Goal: Information Seeking & Learning: Learn about a topic

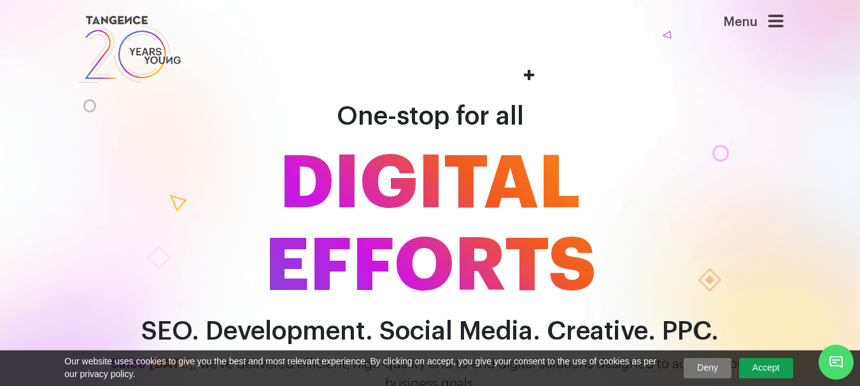
click at [725, 367] on link "Deny" at bounding box center [708, 368] width 48 height 20
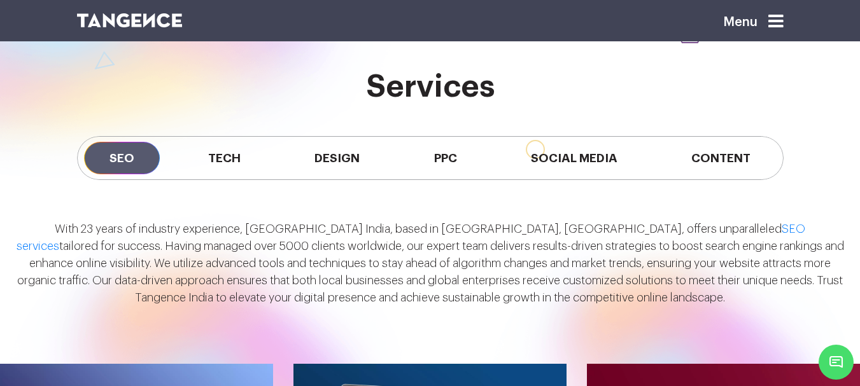
scroll to position [968, 0]
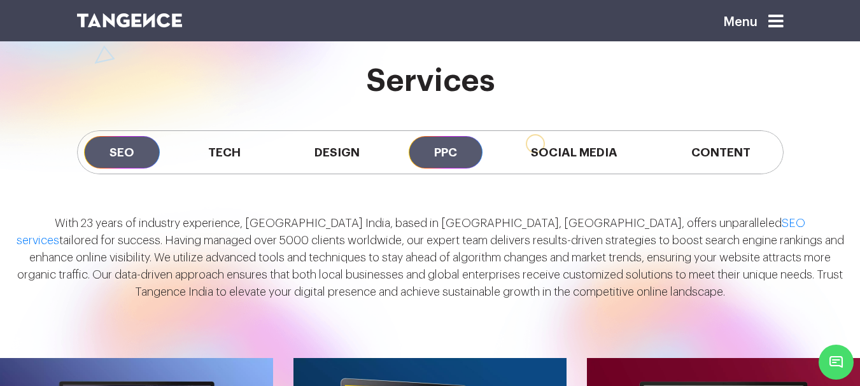
click at [446, 154] on span "PPC" at bounding box center [446, 152] width 74 height 32
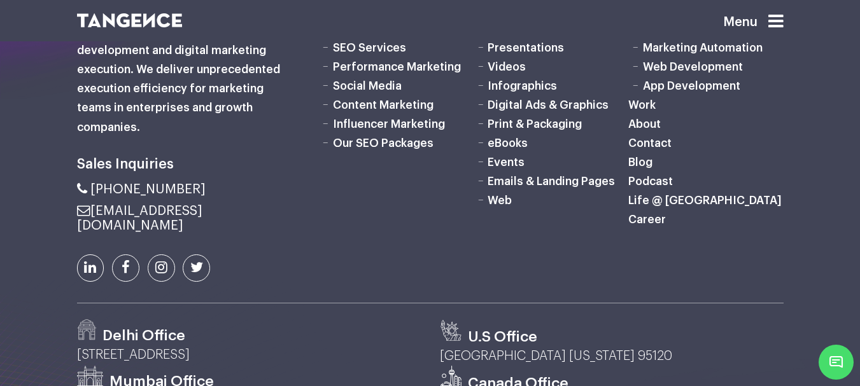
scroll to position [3480, 0]
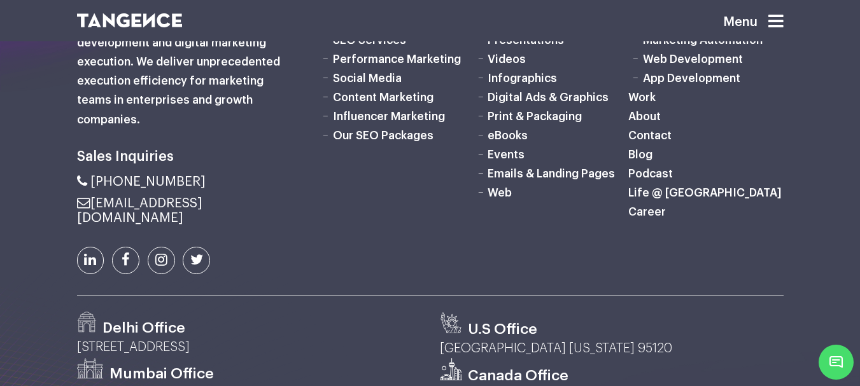
click at [649, 202] on h6 "Life @ [GEOGRAPHIC_DATA]" at bounding box center [705, 192] width 155 height 19
click at [643, 199] on link "Life @ [GEOGRAPHIC_DATA]" at bounding box center [704, 192] width 153 height 11
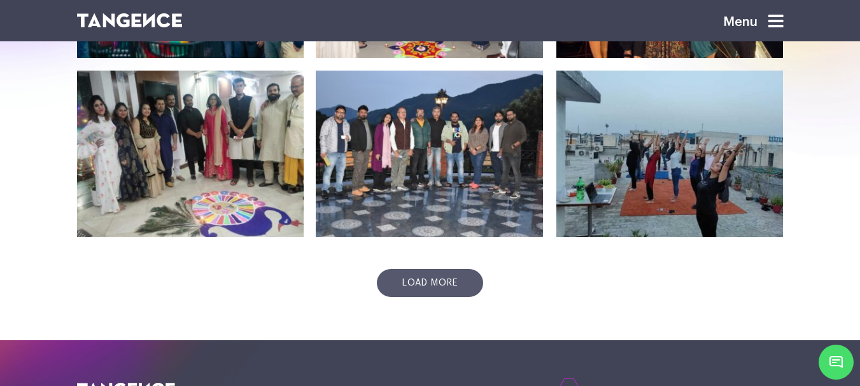
scroll to position [535, 0]
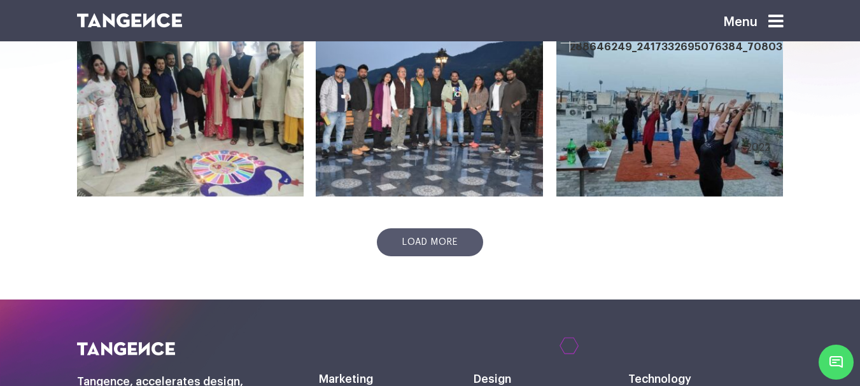
click at [672, 167] on div at bounding box center [669, 113] width 227 height 167
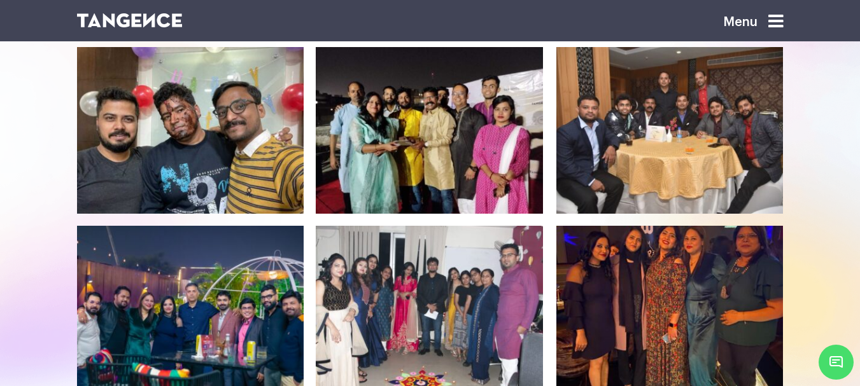
scroll to position [0, 0]
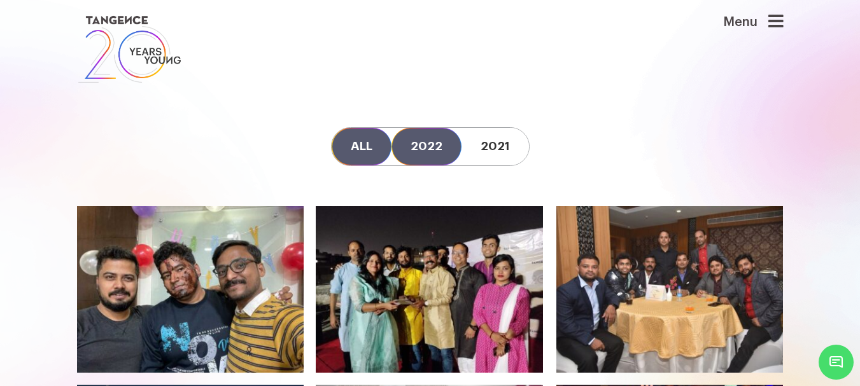
click at [410, 154] on link "2022" at bounding box center [427, 147] width 70 height 38
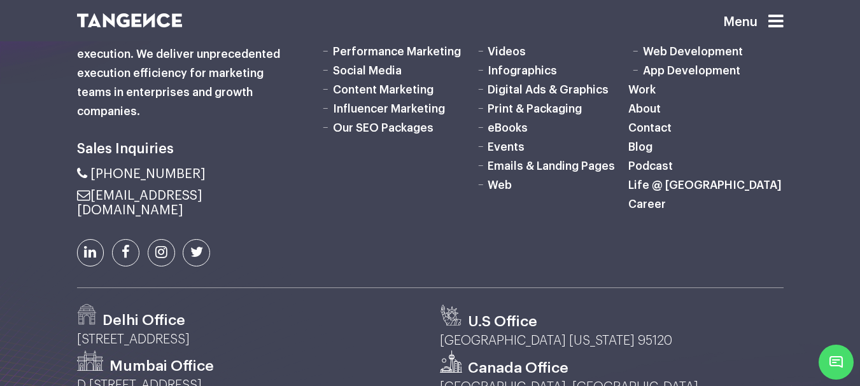
scroll to position [990, 0]
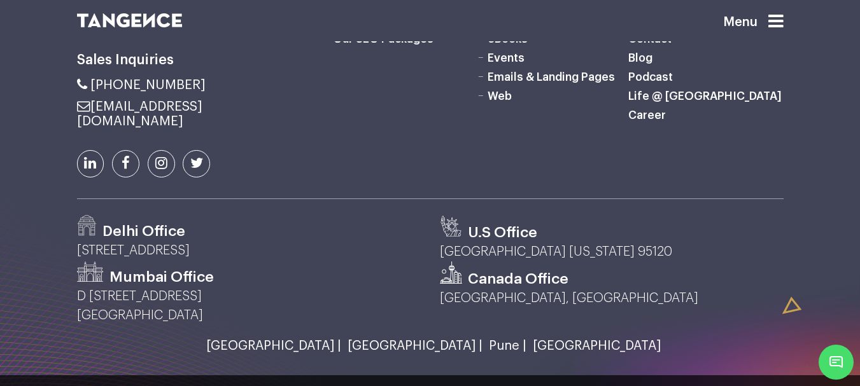
click at [155, 156] on icon at bounding box center [161, 163] width 12 height 14
